Goal: Task Accomplishment & Management: Complete application form

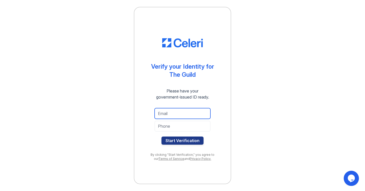
click at [184, 115] on input "email" at bounding box center [183, 113] width 56 height 11
type input "[EMAIL_ADDRESS][DOMAIN_NAME]"
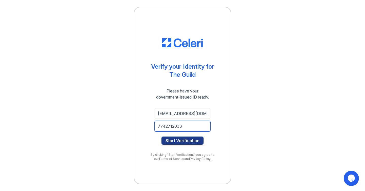
type input "7742712033"
click at [161, 137] on button "Start Verification" at bounding box center [182, 141] width 42 height 8
